Goal: Task Accomplishment & Management: Manage account settings

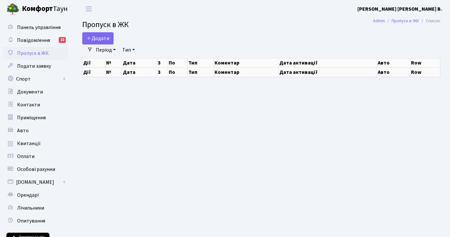
select select "25"
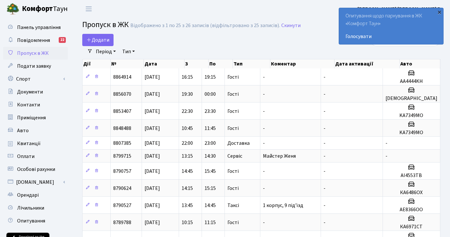
click at [439, 12] on div "×" at bounding box center [439, 12] width 6 height 6
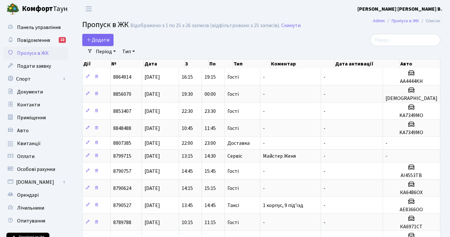
click at [15, 8] on img at bounding box center [12, 9] width 13 height 13
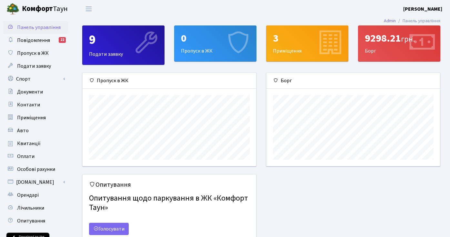
scroll to position [93, 173]
click at [377, 42] on div "9298.21 грн." at bounding box center [399, 38] width 69 height 12
click at [406, 39] on icon at bounding box center [421, 43] width 31 height 31
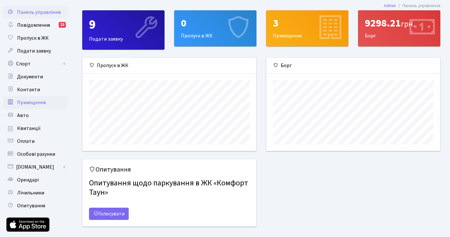
scroll to position [16, 0]
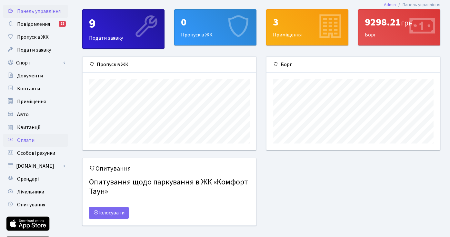
click at [34, 138] on span "Оплати" at bounding box center [25, 140] width 17 height 7
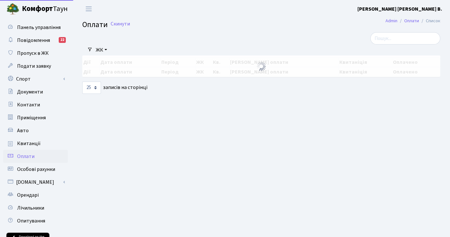
select select "25"
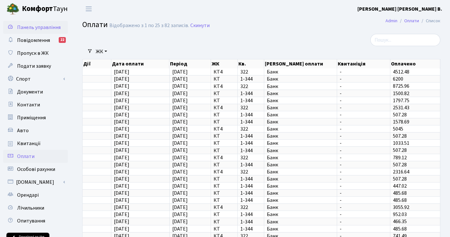
click at [31, 27] on span "Панель управління" at bounding box center [39, 27] width 44 height 7
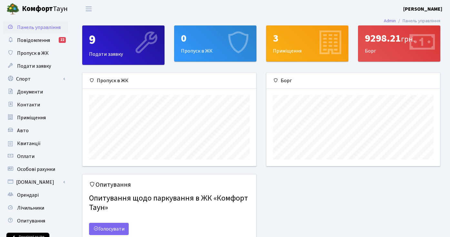
scroll to position [93, 173]
click at [373, 40] on div "9298.21 грн." at bounding box center [399, 38] width 69 height 12
click at [384, 21] on link "Admin" at bounding box center [390, 20] width 12 height 7
click at [31, 156] on span "Оплати" at bounding box center [25, 156] width 17 height 7
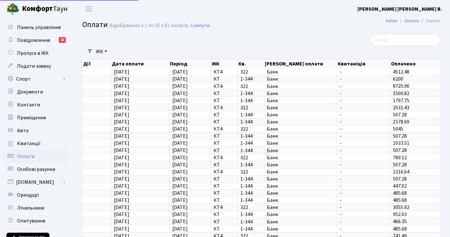
select select "25"
click at [42, 193] on link "Орендарі" at bounding box center [35, 195] width 64 height 13
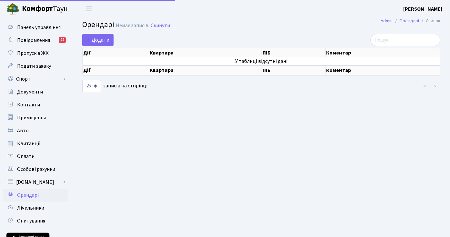
select select "25"
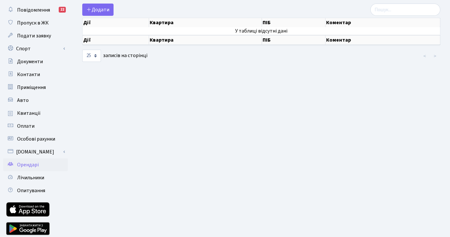
scroll to position [53, 0]
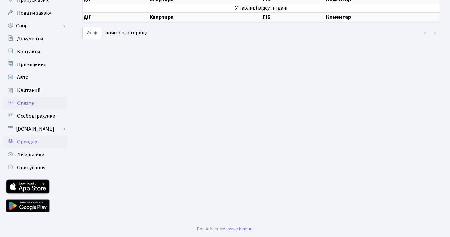
click at [35, 102] on link "Оплати" at bounding box center [35, 103] width 64 height 13
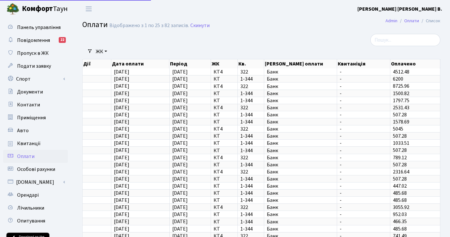
select select "25"
click at [420, 9] on b "[PERSON_NAME] [PERSON_NAME] В." at bounding box center [399, 8] width 85 height 7
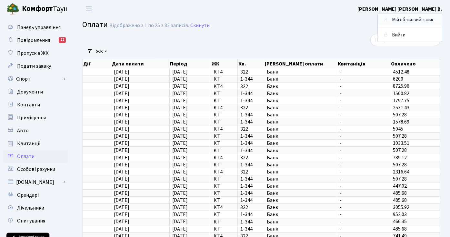
click at [410, 20] on link "Мій обліковий запис" at bounding box center [410, 20] width 64 height 10
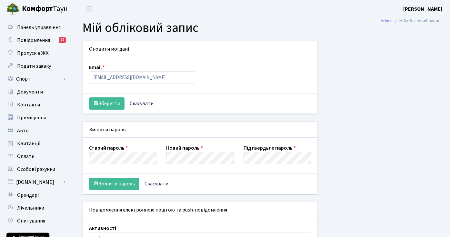
select select
click at [126, 180] on button "Змінити пароль" at bounding box center [114, 184] width 50 height 12
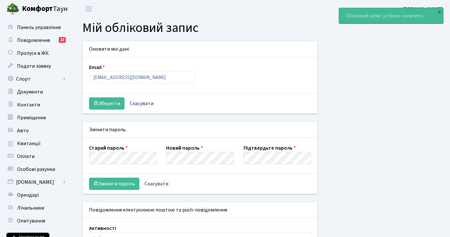
select select
